Goal: Task Accomplishment & Management: Complete application form

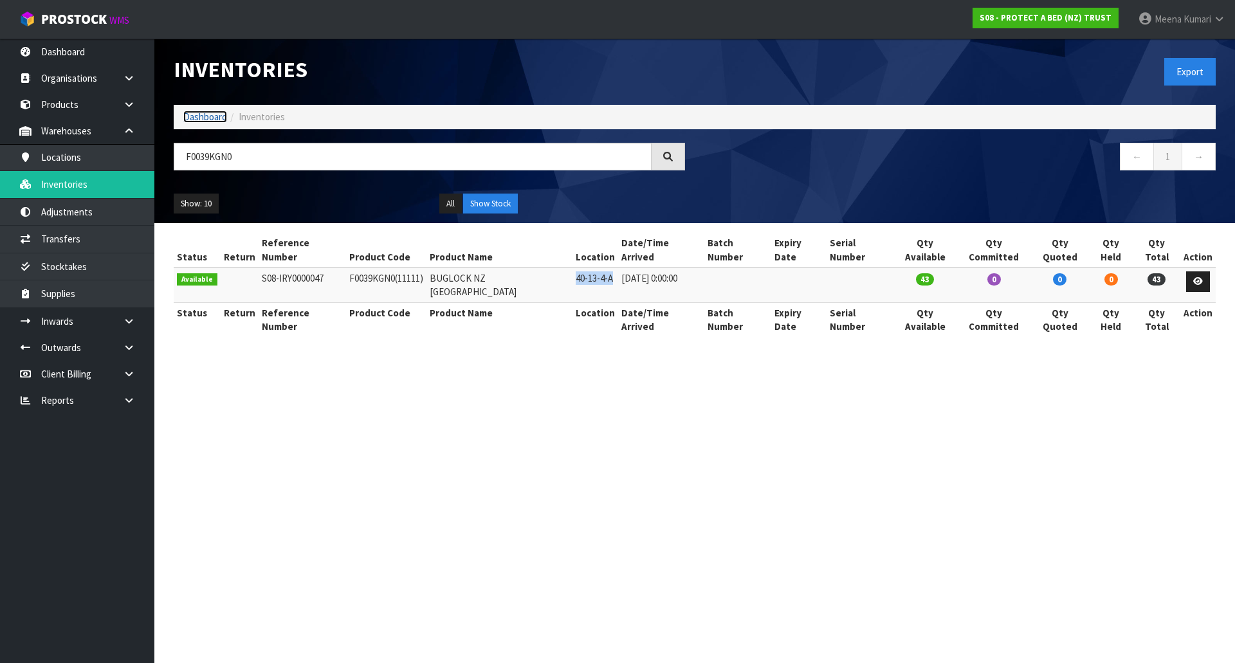
click at [217, 116] on link "Dashboard" at bounding box center [205, 117] width 44 height 12
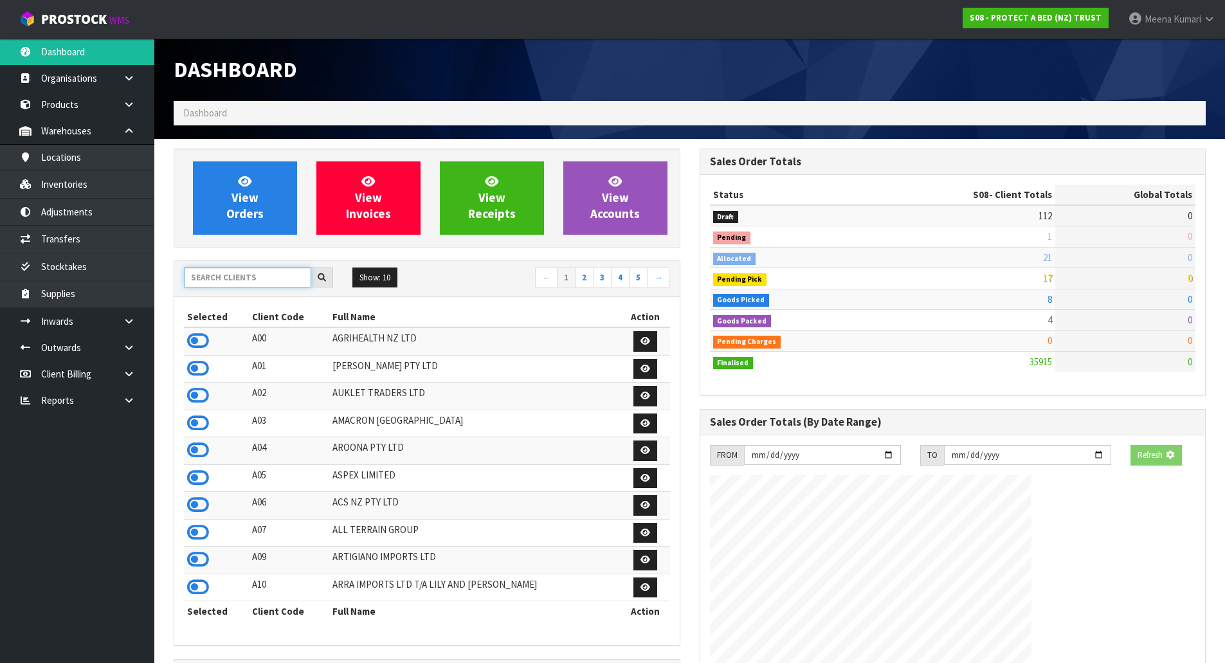
click at [272, 284] on input "text" at bounding box center [247, 278] width 127 height 20
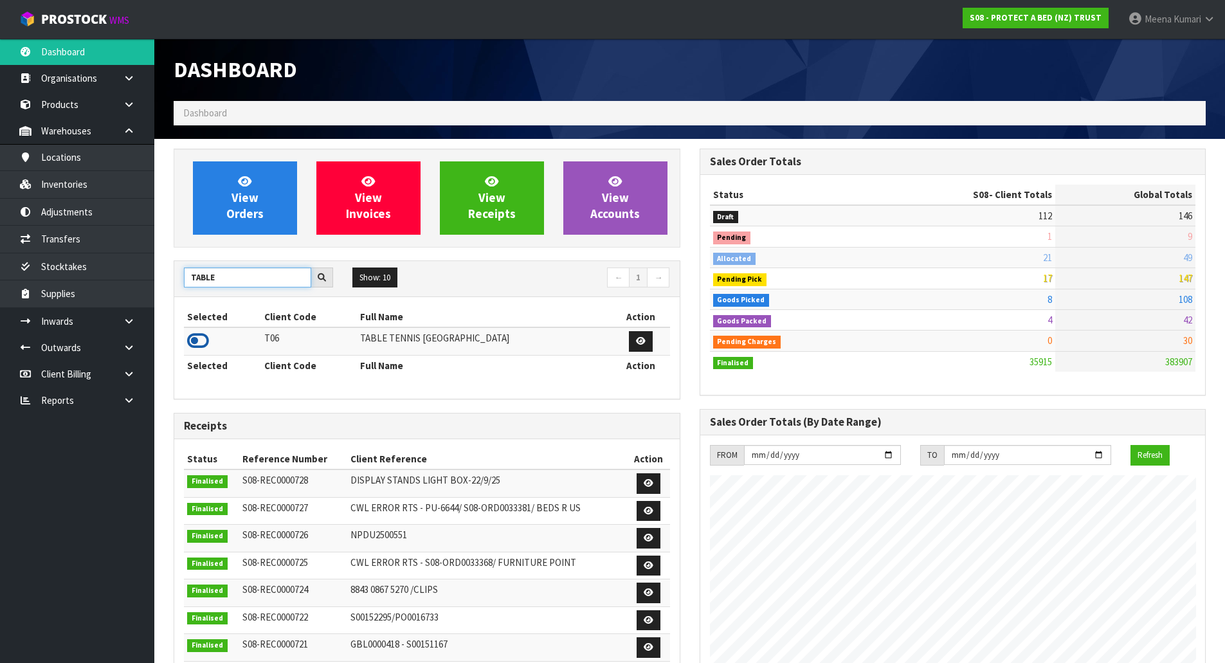
type input "TABLE"
click at [192, 341] on icon at bounding box center [198, 340] width 22 height 19
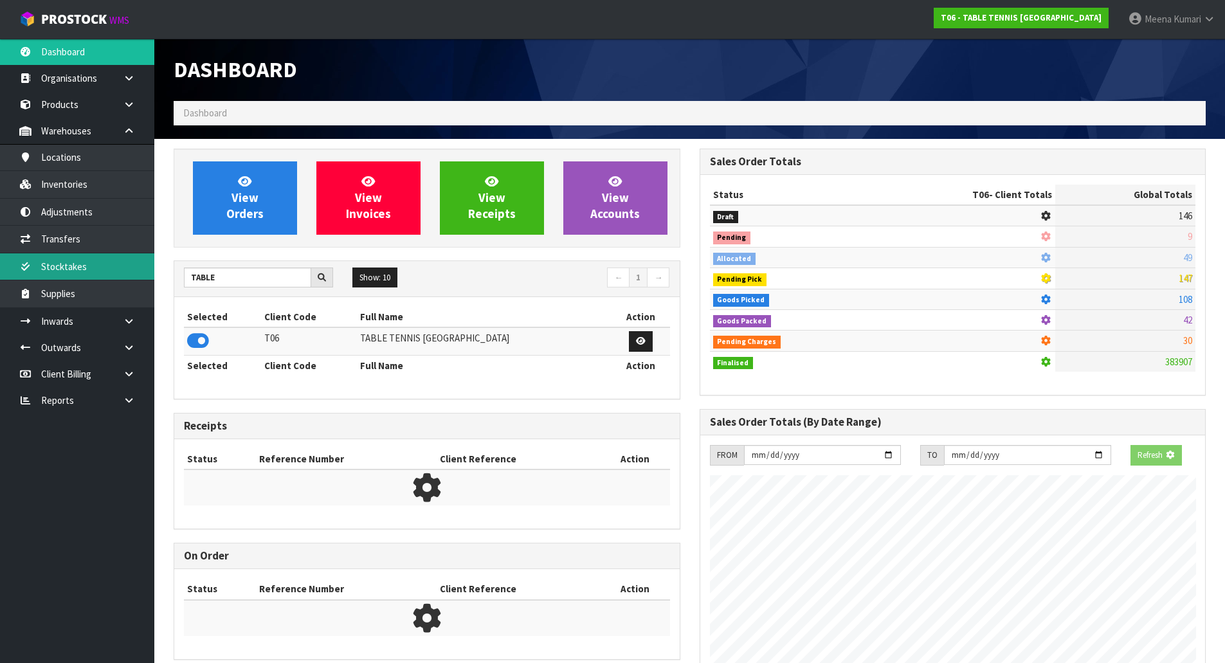
scroll to position [642231, 642507]
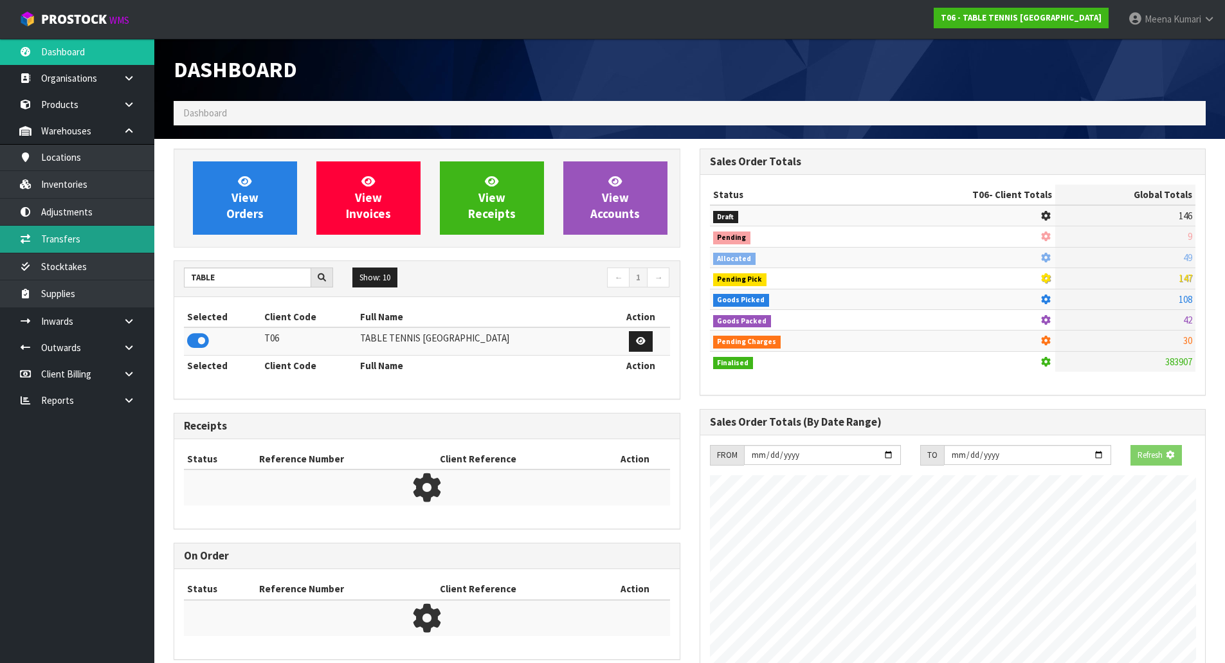
click at [131, 237] on link "Transfers" at bounding box center [77, 239] width 154 height 26
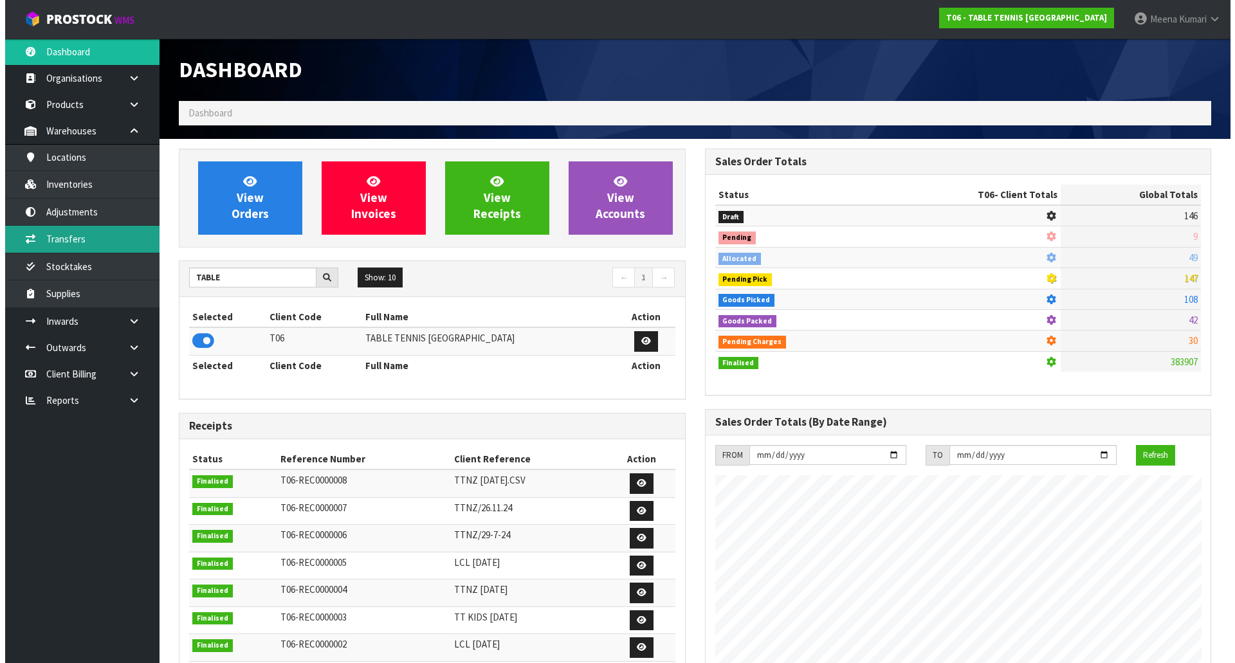
scroll to position [786, 525]
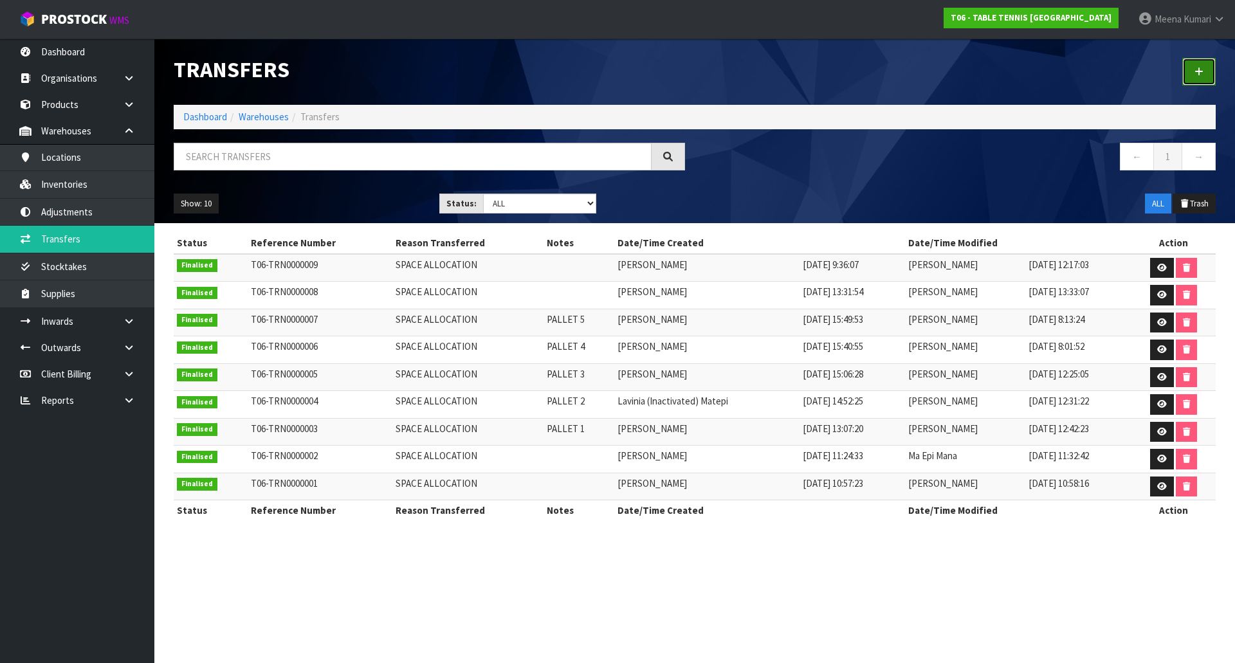
click at [1207, 73] on link at bounding box center [1198, 72] width 33 height 28
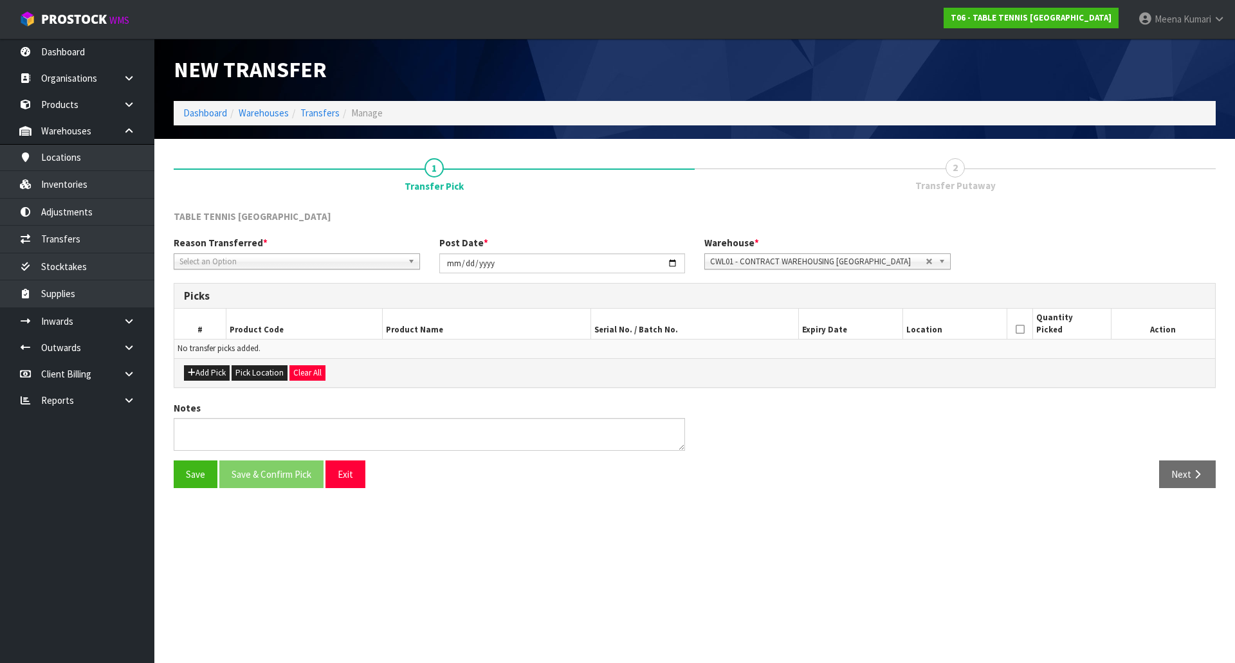
click at [289, 257] on span "Select an Option" at bounding box center [290, 261] width 223 height 15
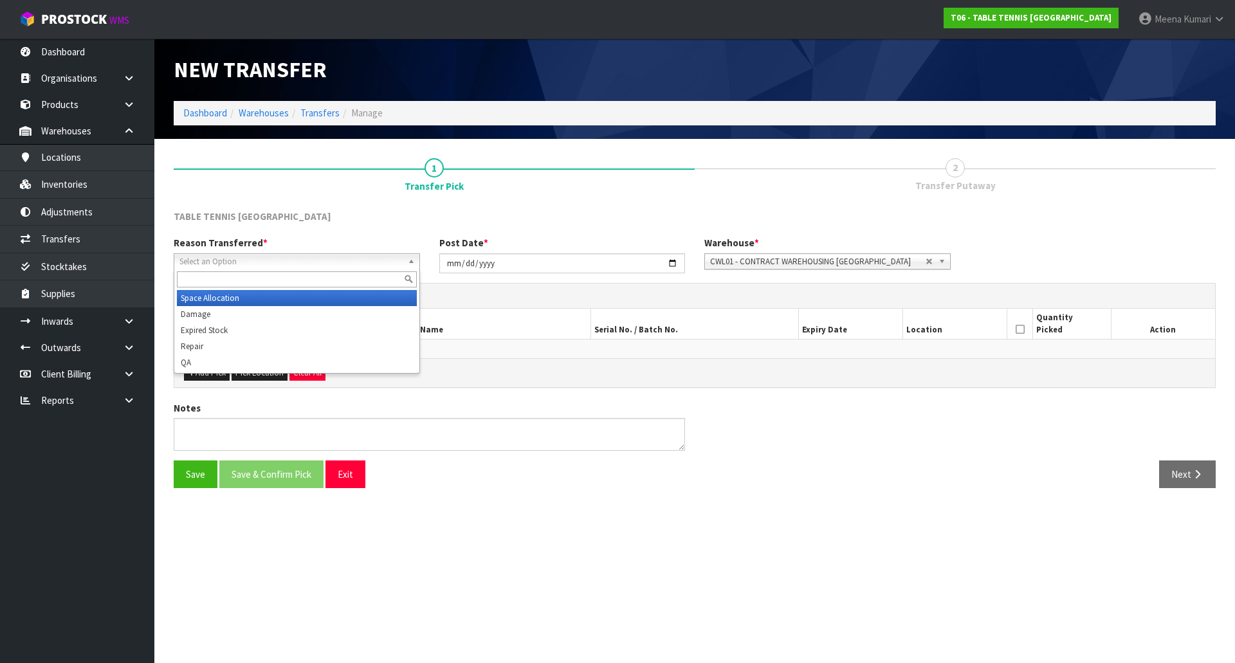
click at [288, 292] on li "Space Allocation" at bounding box center [297, 298] width 240 height 16
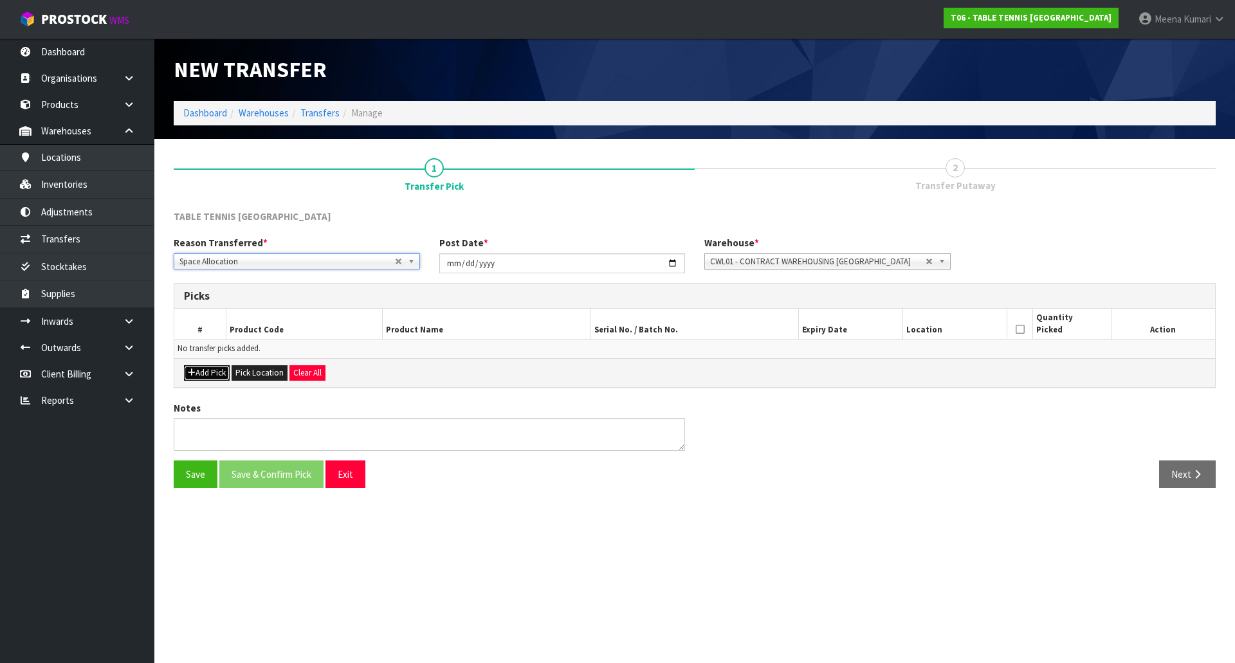
click at [199, 380] on button "Add Pick" at bounding box center [207, 372] width 46 height 15
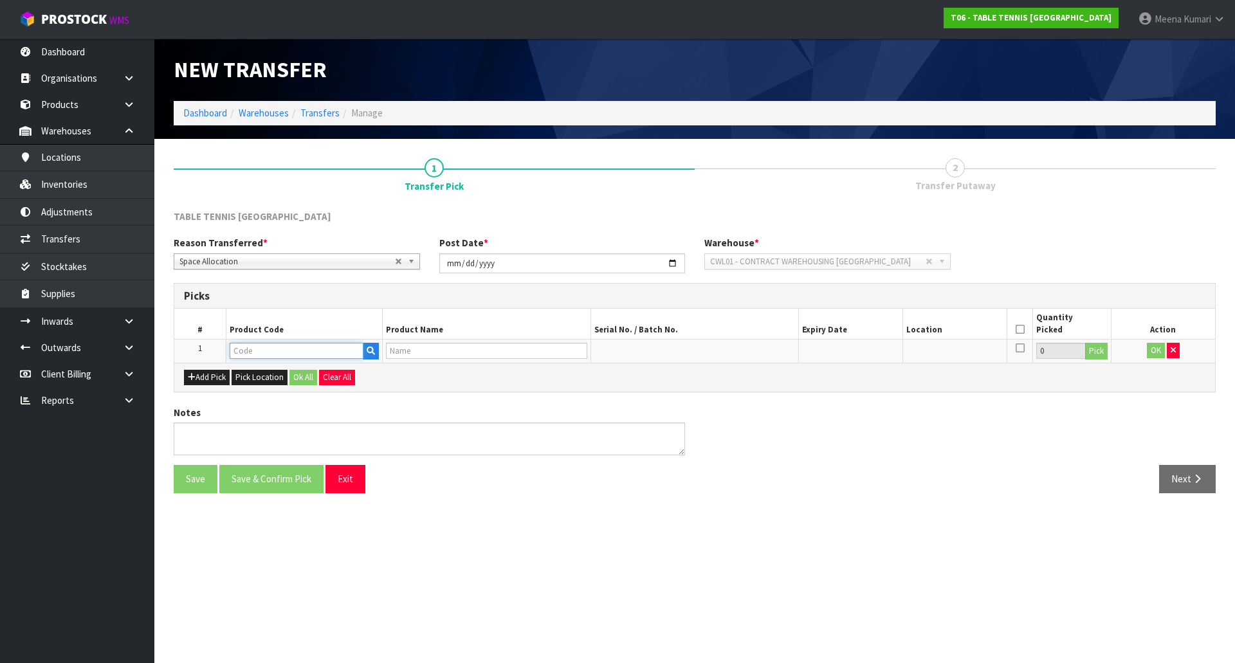
click at [268, 347] on input "text" at bounding box center [297, 351] width 134 height 16
type input "00400"
click at [289, 389] on link "00400 SB-06" at bounding box center [281, 389] width 102 height 17
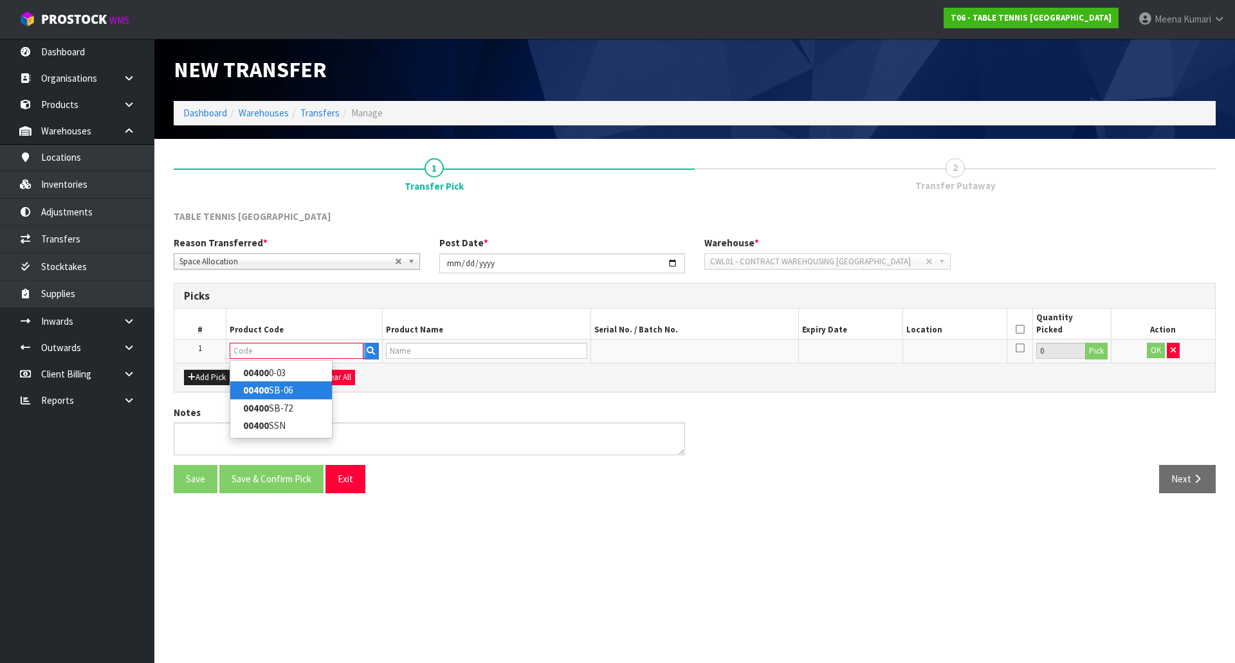
type input "00400SB-06"
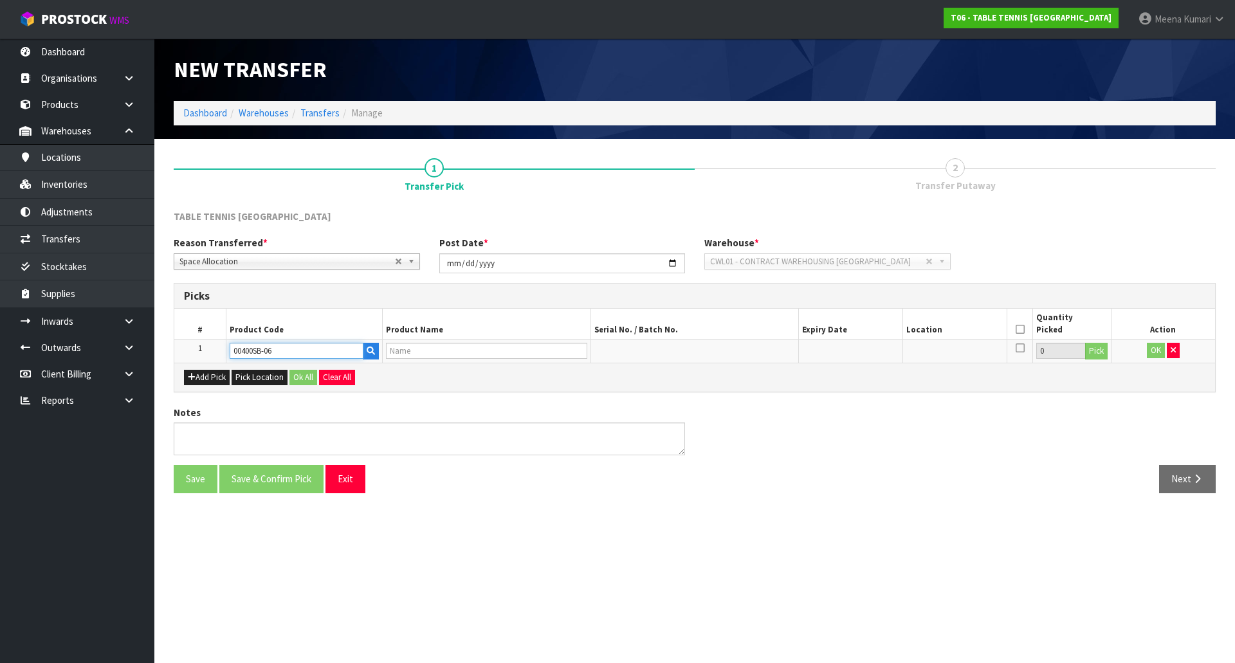
type input "STAG BALLS - LOOSE STOCK"
click at [1093, 352] on button "Pick" at bounding box center [1096, 351] width 23 height 17
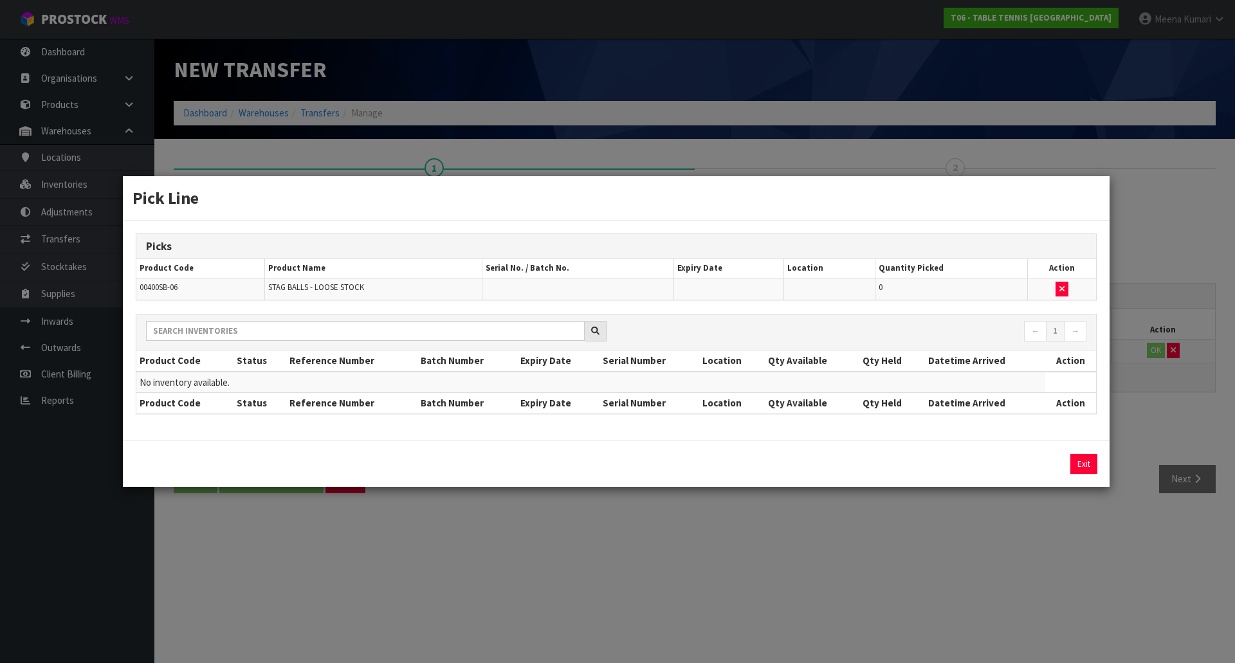
click at [819, 570] on div "Pick Line Picks Product Code Product Name Serial No. / Batch No. Expiry Date Lo…" at bounding box center [617, 331] width 1235 height 663
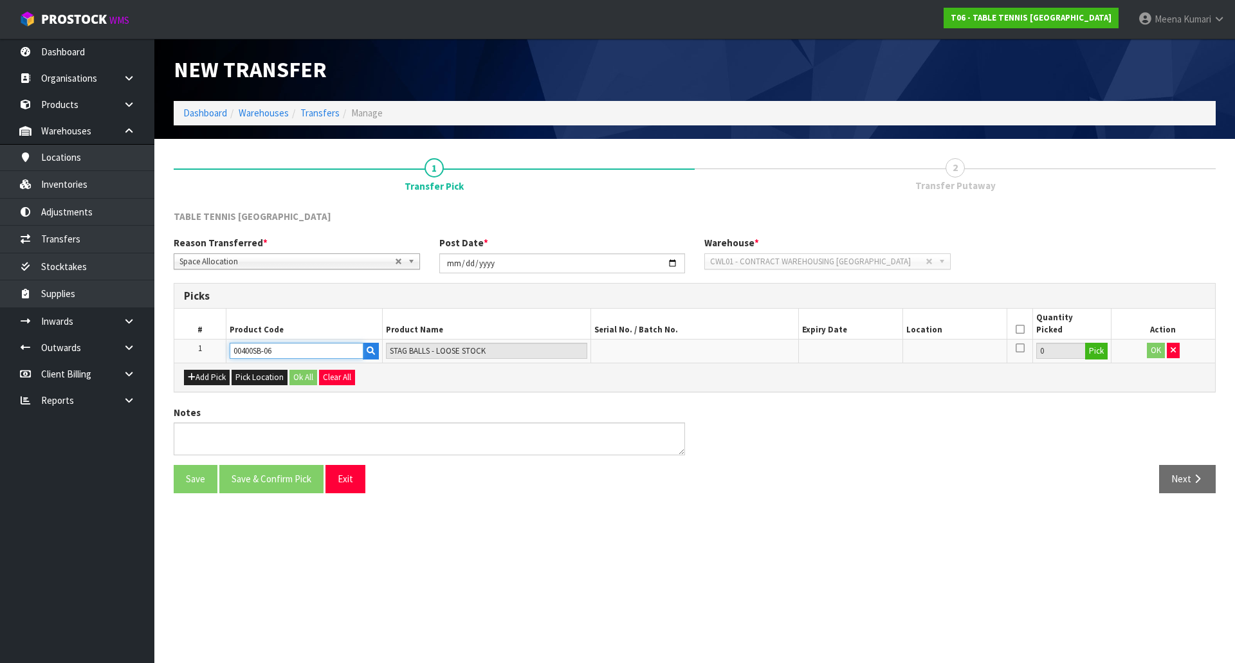
click at [291, 349] on input "00400SB-06" at bounding box center [297, 351] width 134 height 16
click at [290, 349] on input "00400SB-06" at bounding box center [297, 351] width 134 height 16
click at [1173, 356] on button "button" at bounding box center [1172, 350] width 13 height 15
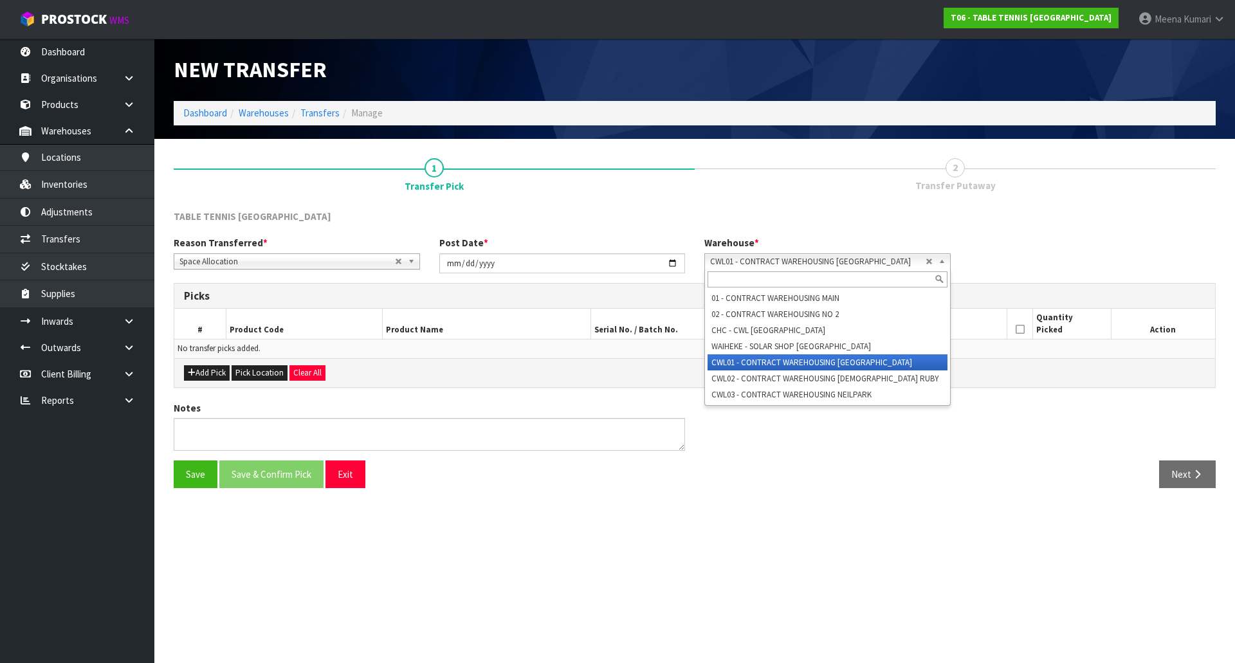
click at [855, 259] on span "CWL01 - CONTRACT WAREHOUSING [GEOGRAPHIC_DATA]" at bounding box center [817, 261] width 215 height 15
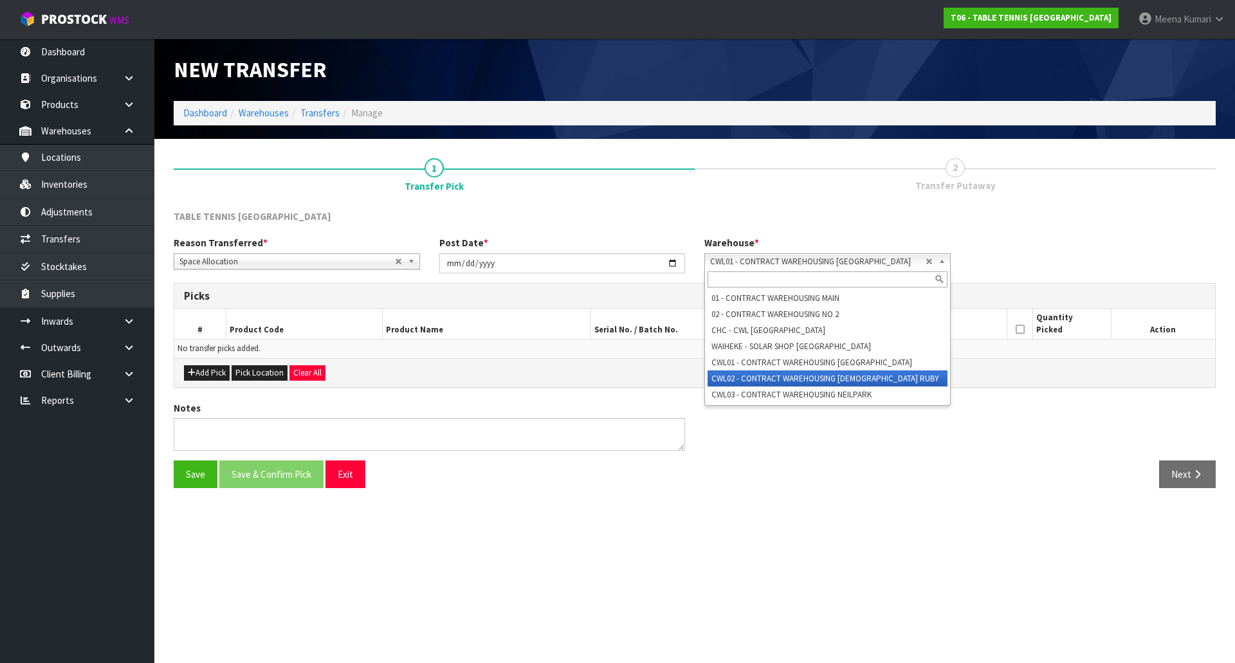
click at [782, 375] on li "CWL02 - CONTRACT WAREHOUSING [DEMOGRAPHIC_DATA] RUBY" at bounding box center [827, 378] width 240 height 16
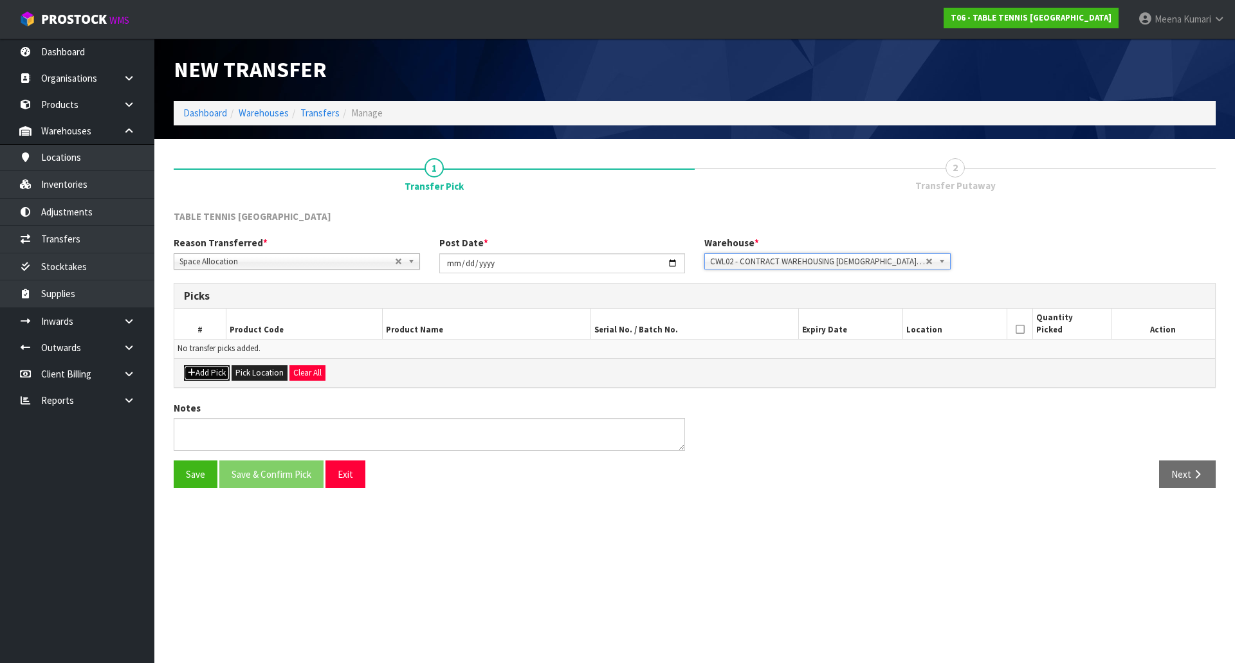
click at [212, 374] on button "Add Pick" at bounding box center [207, 372] width 46 height 15
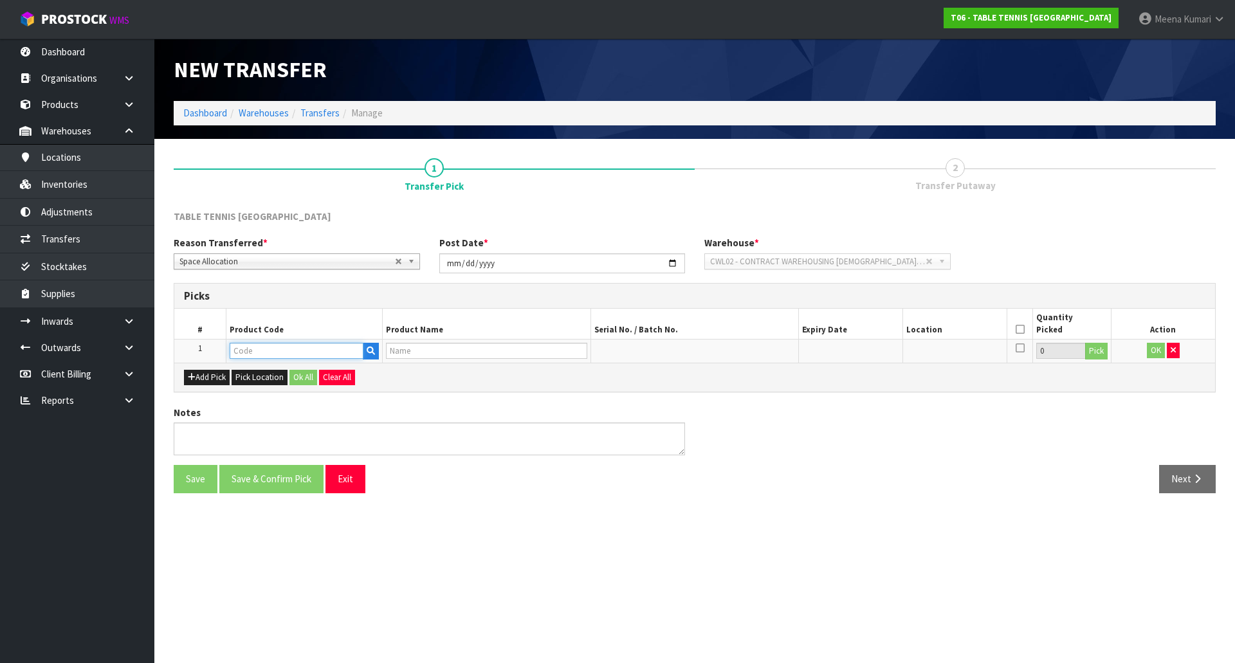
click at [251, 354] on input "text" at bounding box center [297, 351] width 134 height 16
paste input "00400SB-06"
type input "00400SB-06"
type input "STAG BALLS - LOOSE STOCK"
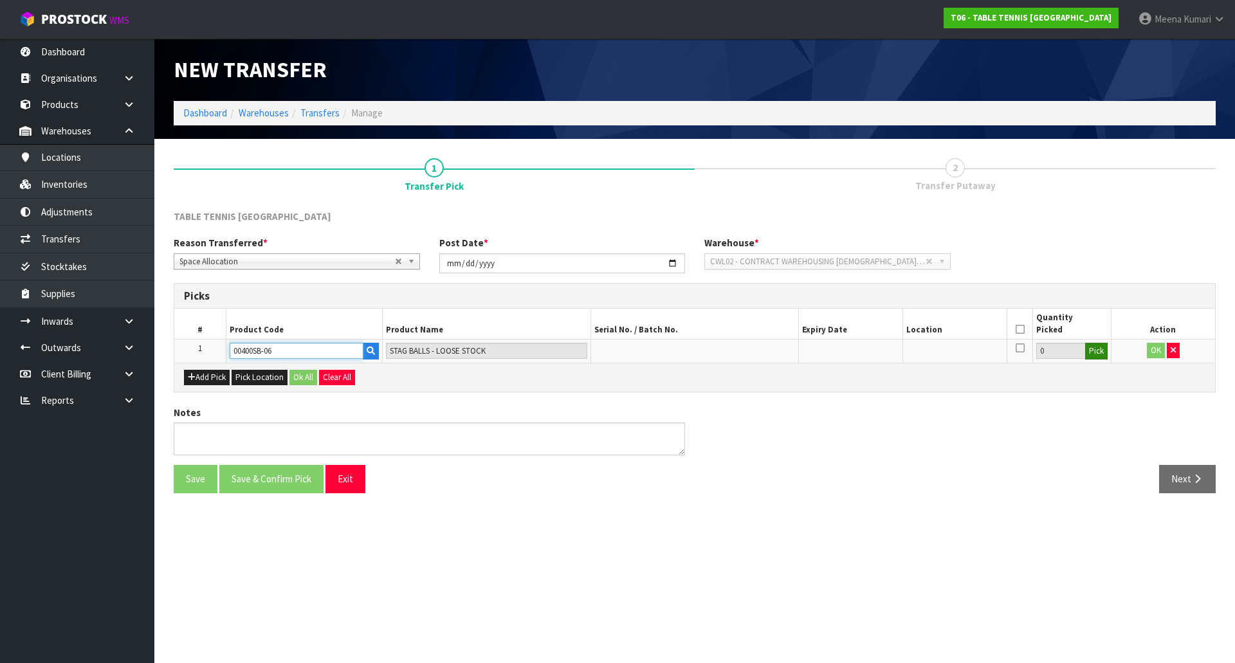
type input "00400SB-06"
click at [1097, 347] on button "Pick" at bounding box center [1096, 351] width 23 height 17
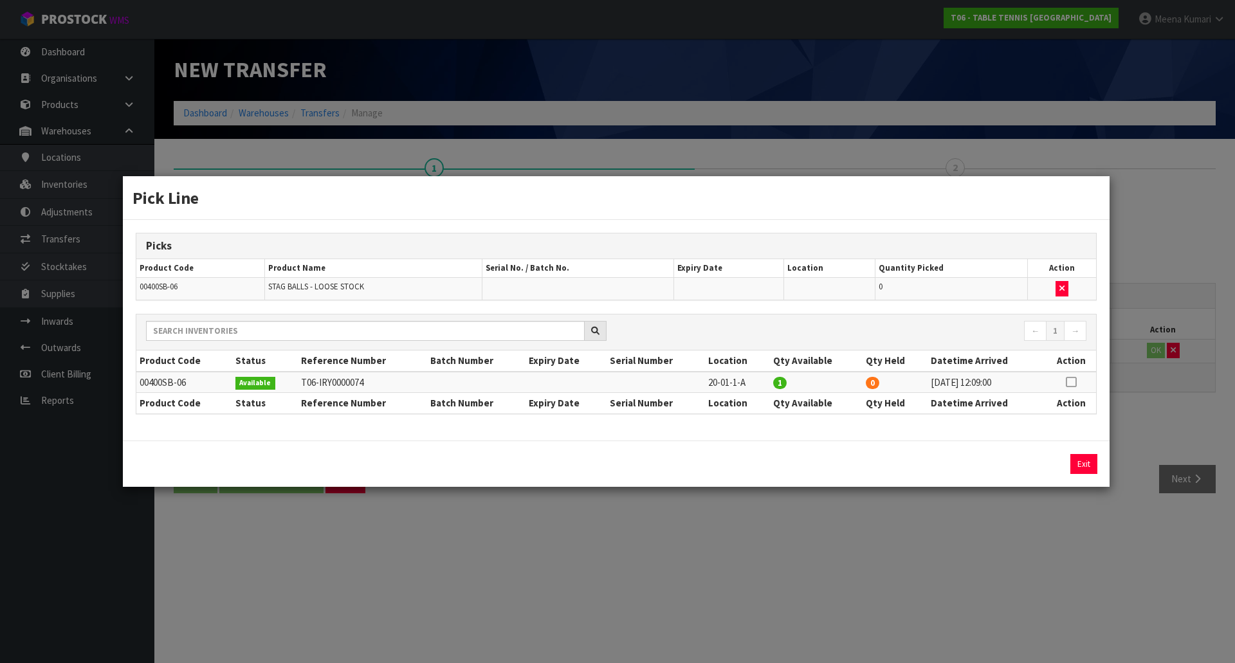
click at [1073, 382] on icon at bounding box center [1071, 382] width 10 height 1
click at [1054, 456] on button "Assign Pick" at bounding box center [1039, 464] width 53 height 20
type input "1"
click at [904, 635] on div "Pick Line Picks Product Code Product Name Serial No. / Batch No. Expiry Date Lo…" at bounding box center [617, 331] width 1235 height 663
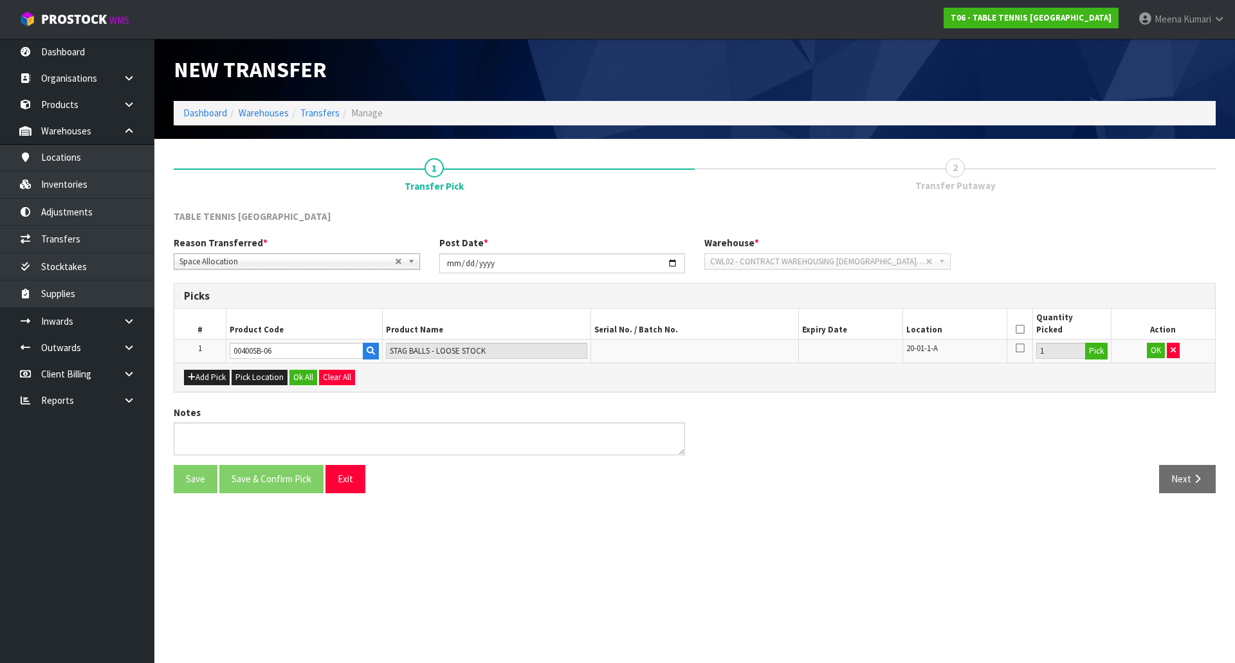
click at [1020, 329] on icon at bounding box center [1019, 329] width 9 height 1
click at [1152, 349] on button "OK" at bounding box center [1156, 350] width 18 height 15
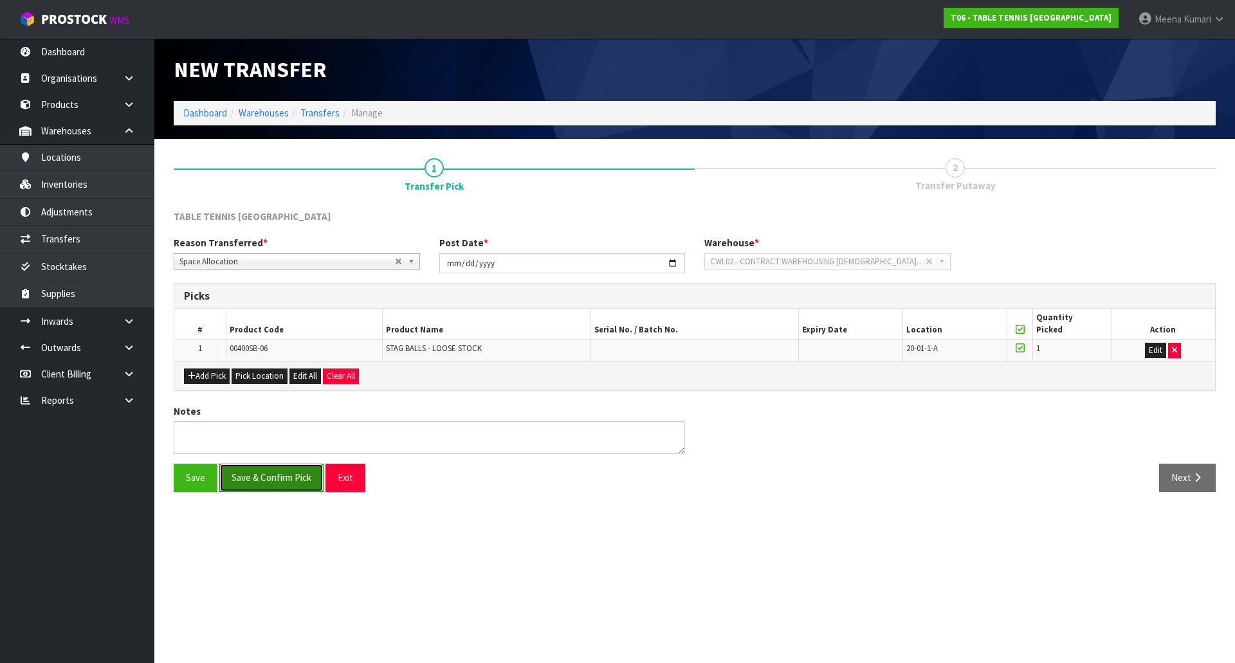
click at [266, 486] on button "Save & Confirm Pick" at bounding box center [271, 478] width 104 height 28
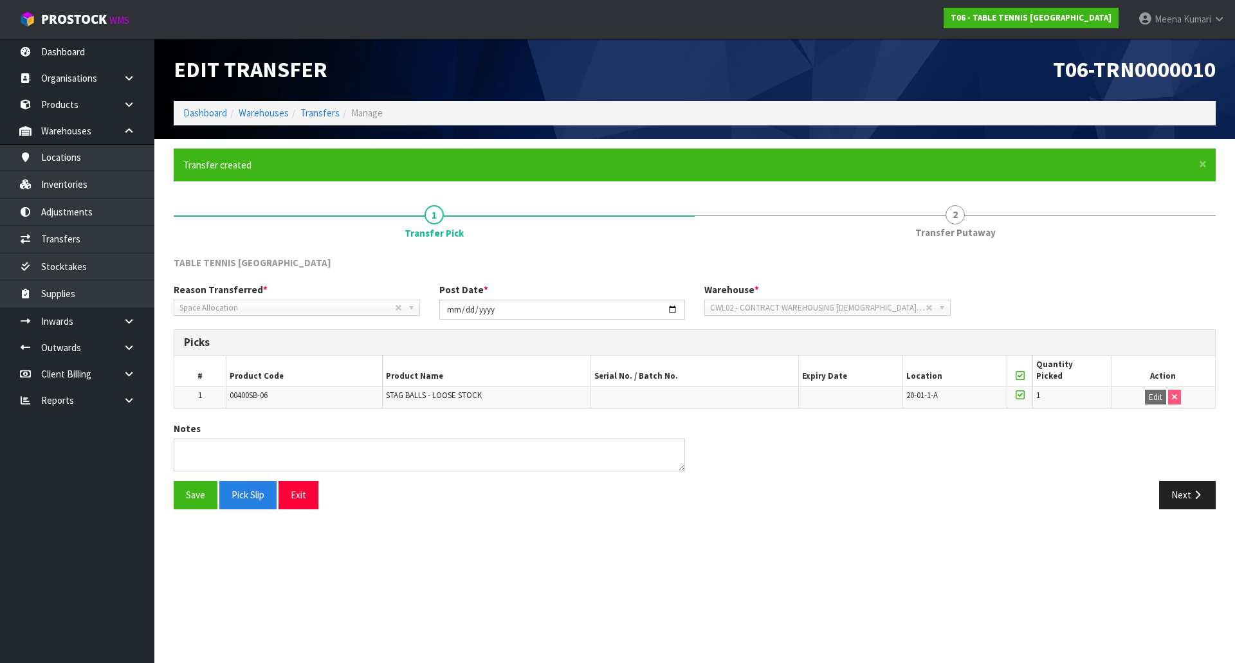
click at [1165, 466] on div "Notes" at bounding box center [694, 451] width 1061 height 59
click at [1186, 493] on button "Next" at bounding box center [1187, 495] width 57 height 28
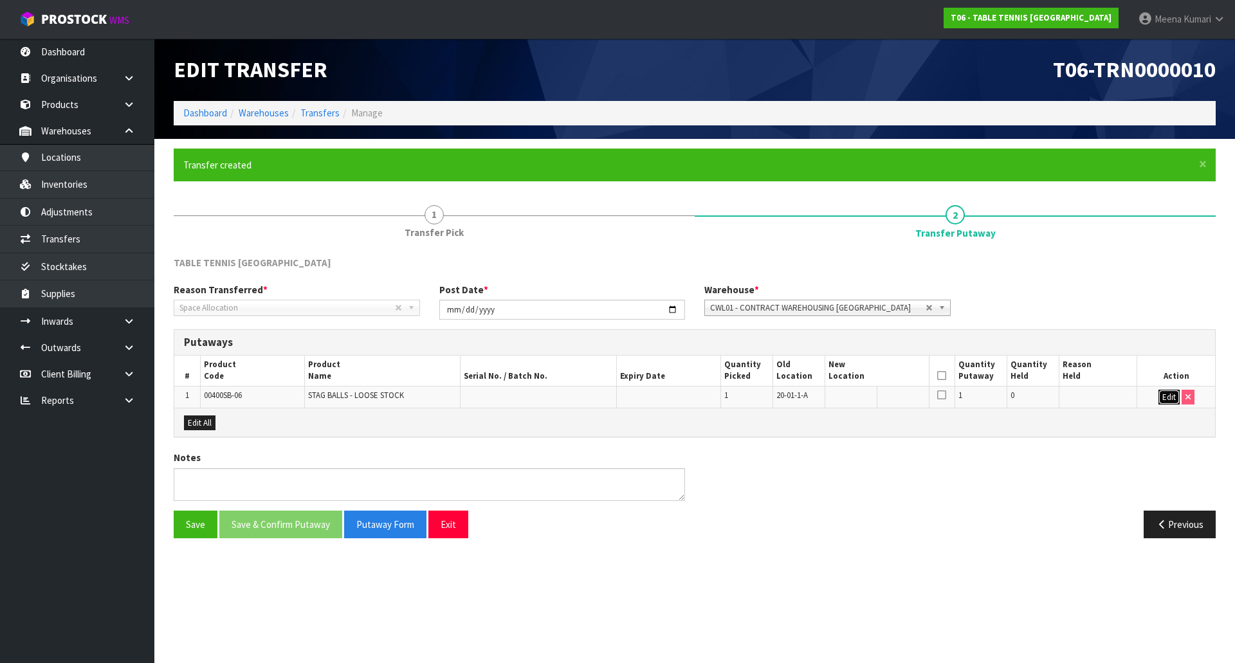
click at [1171, 399] on button "Edit" at bounding box center [1168, 397] width 21 height 15
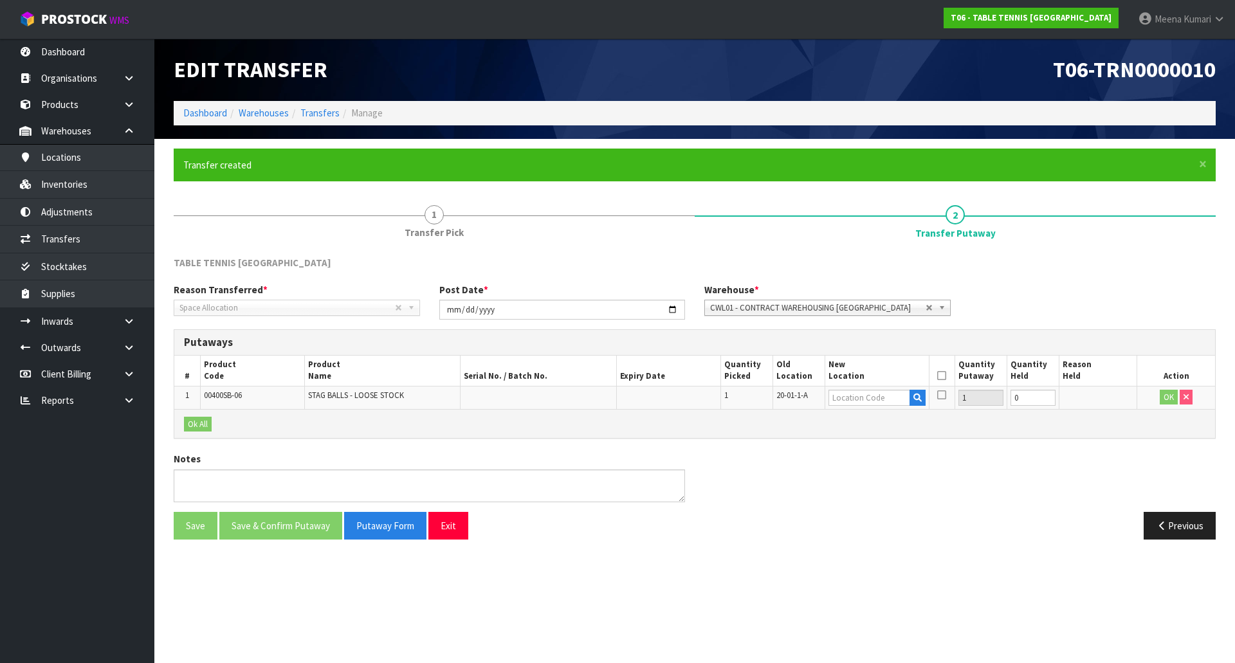
click at [838, 298] on div "Warehouse * 01 - CONTRACT WAREHOUSING MAIN 02 - CONTRACT WAREHOUSING NO 2 CHC -…" at bounding box center [827, 299] width 266 height 33
click at [837, 306] on span "CWL01 - CONTRACT WAREHOUSING [GEOGRAPHIC_DATA]" at bounding box center [817, 307] width 215 height 15
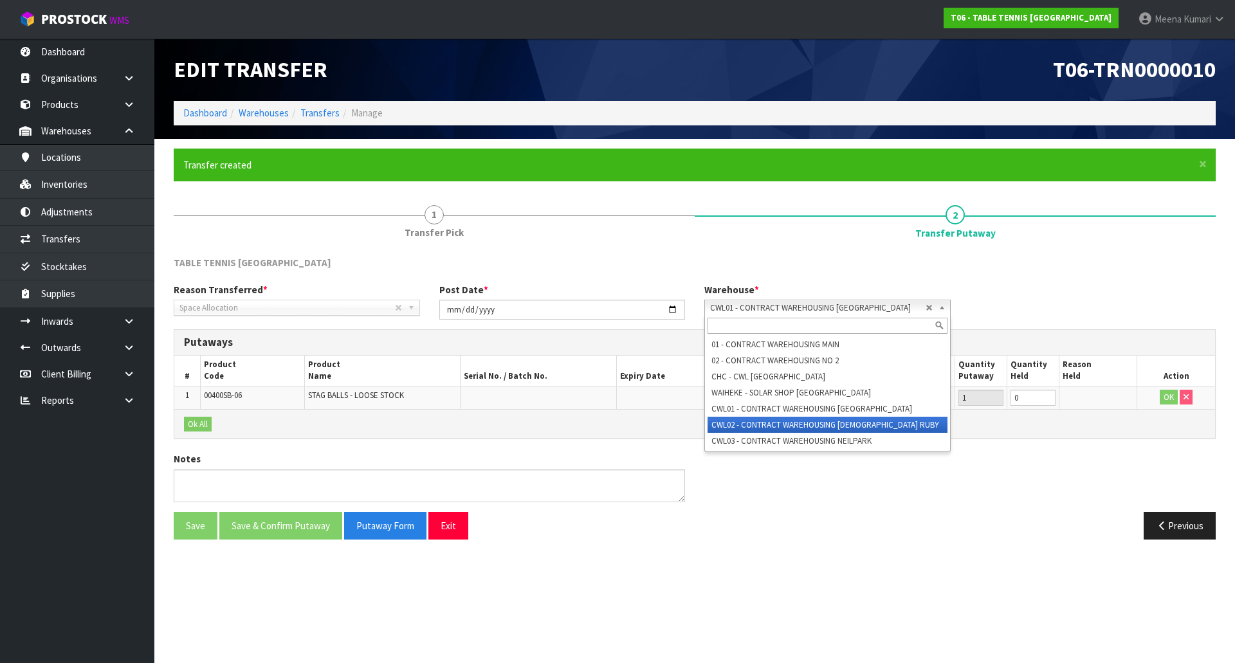
click at [855, 428] on li "CWL02 - CONTRACT WAREHOUSING [DEMOGRAPHIC_DATA] RUBY" at bounding box center [827, 425] width 240 height 16
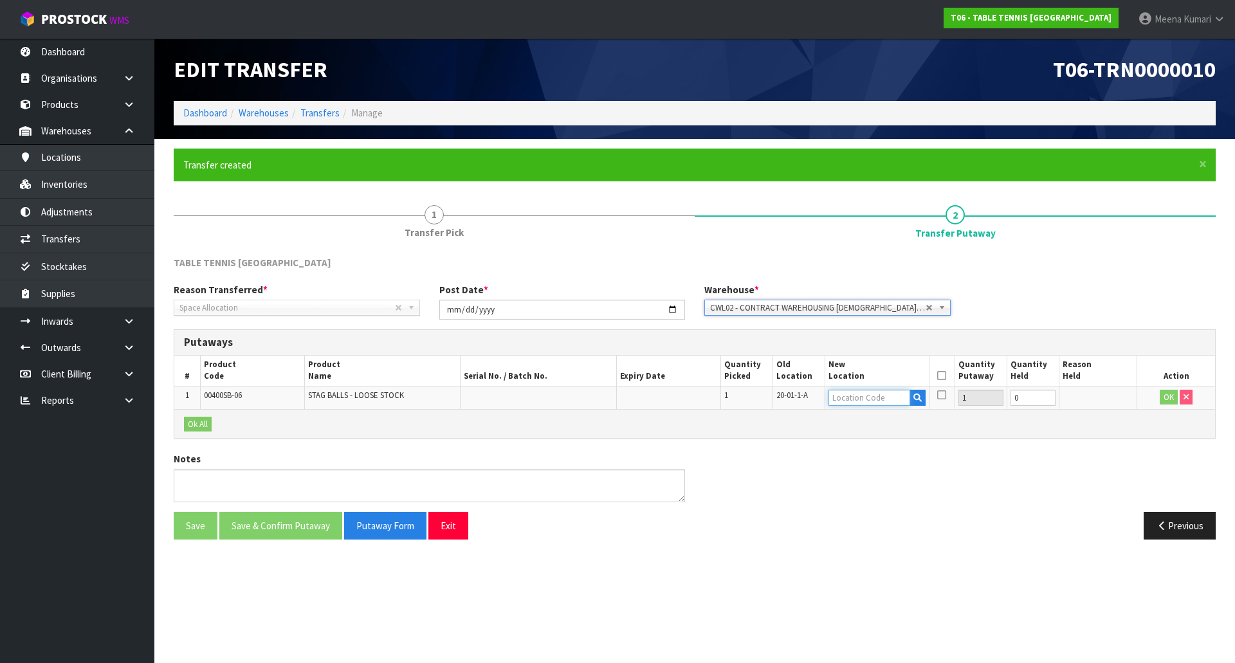
click at [864, 399] on input "text" at bounding box center [869, 398] width 82 height 16
click at [834, 400] on input "3-18-3-A" at bounding box center [869, 398] width 82 height 16
click at [832, 400] on input "3-18-3-A" at bounding box center [869, 398] width 82 height 16
type input "03-18-3-A"
click at [1169, 401] on button "OK" at bounding box center [1168, 397] width 18 height 15
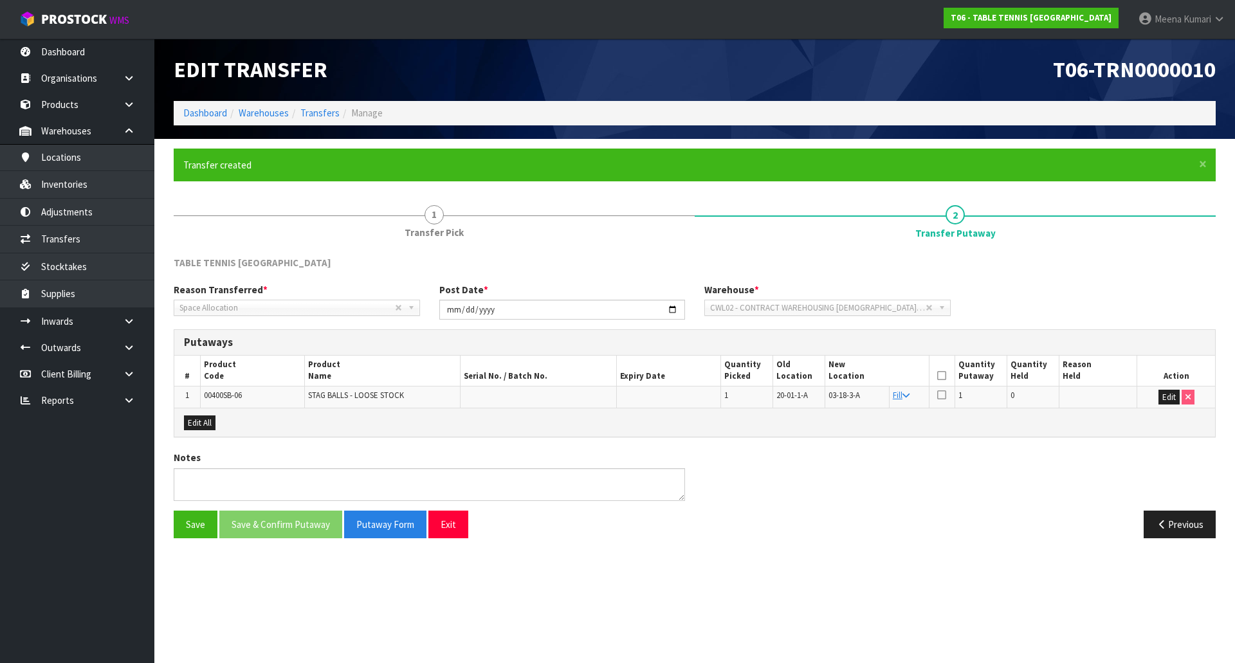
click at [938, 376] on icon at bounding box center [941, 376] width 9 height 1
click at [251, 529] on button "Save & Confirm Putaway" at bounding box center [280, 525] width 123 height 28
